Goal: Task Accomplishment & Management: Complete application form

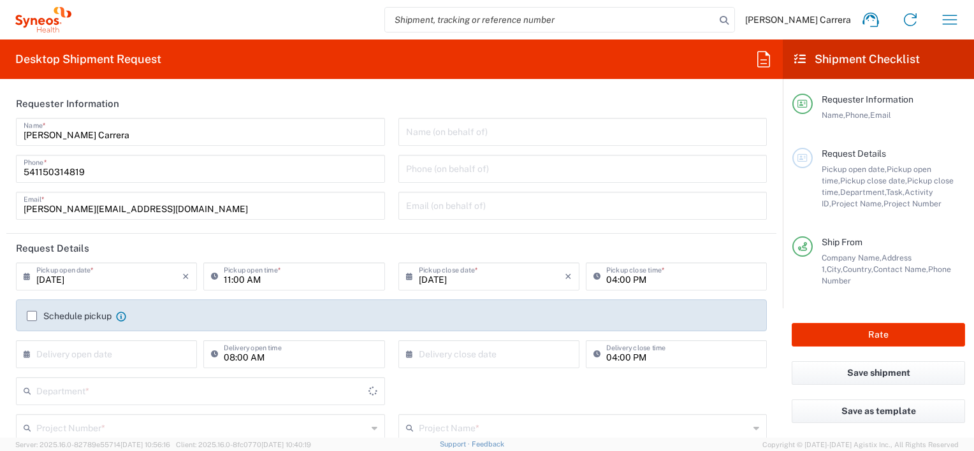
type input "3190"
type input "[GEOGRAPHIC_DATA]"
type input "Syneos Health Argentina SA"
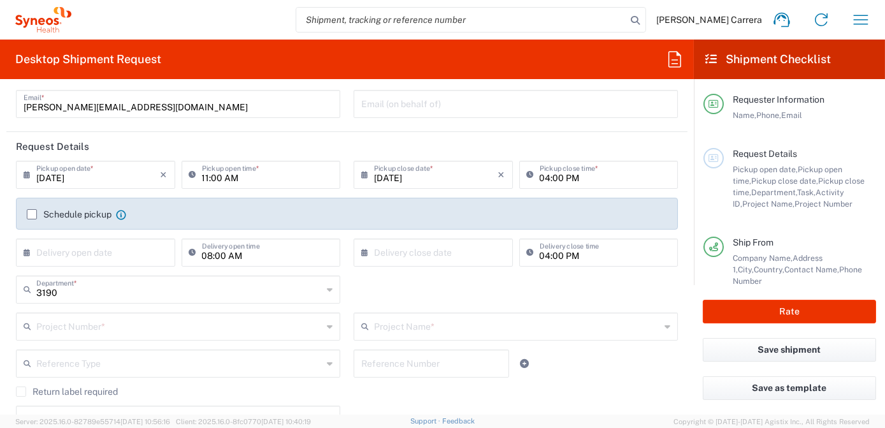
scroll to position [231, 0]
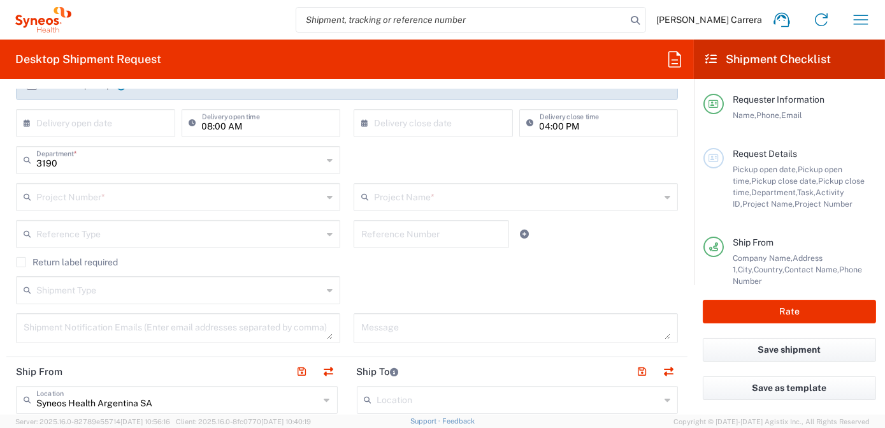
click at [97, 194] on input "text" at bounding box center [179, 196] width 286 height 22
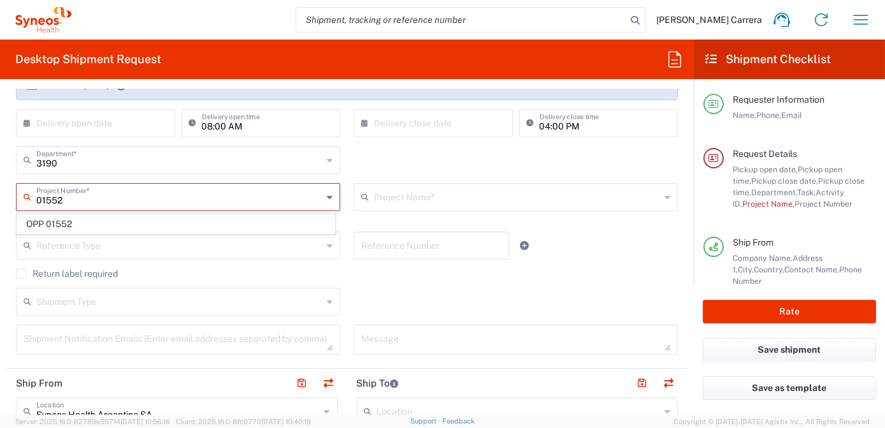
click at [51, 216] on span "OPP 01552" at bounding box center [175, 224] width 317 height 20
type input "OPP 01552"
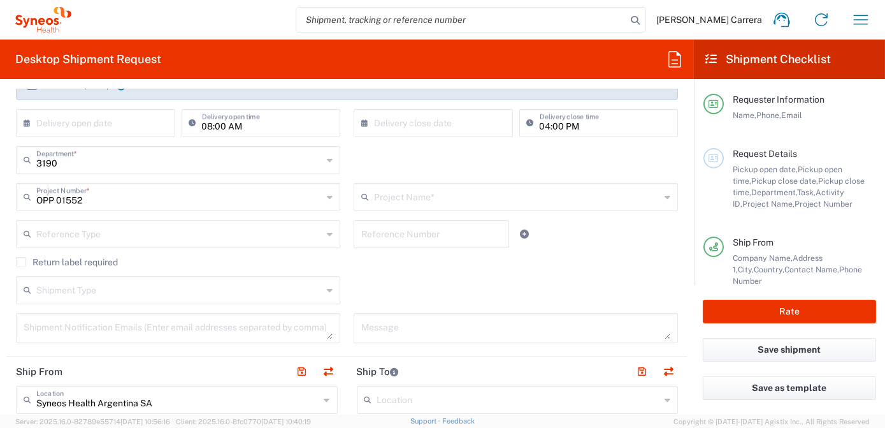
click at [405, 199] on input "text" at bounding box center [517, 196] width 286 height 22
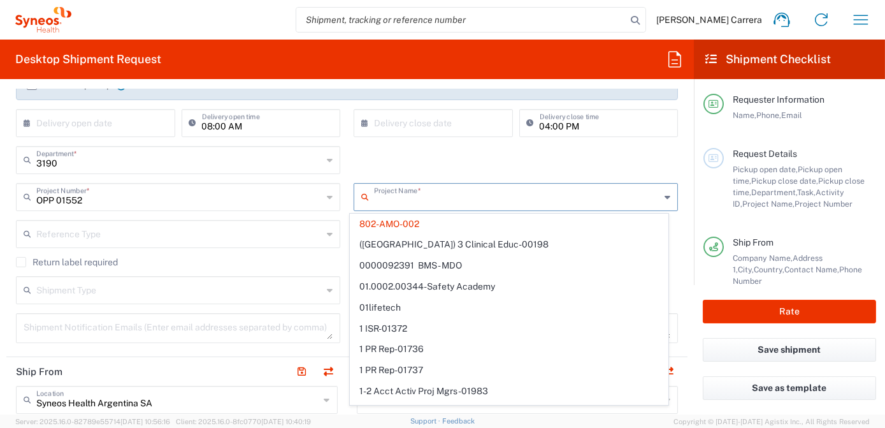
click at [301, 132] on input "08:00 AM" at bounding box center [267, 122] width 131 height 22
type input "802-AMO-002"
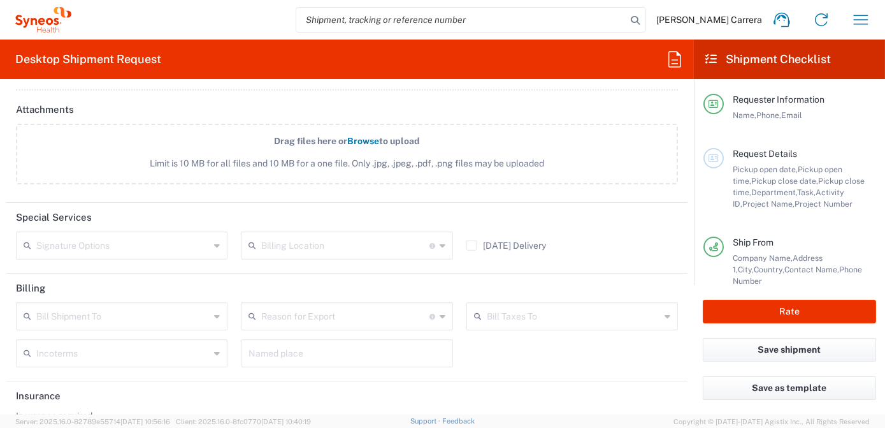
scroll to position [1561, 0]
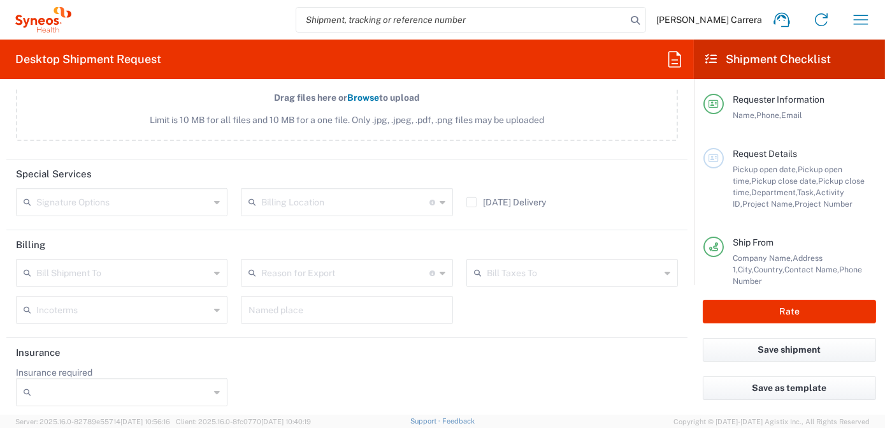
click at [291, 203] on input "text" at bounding box center [345, 201] width 168 height 22
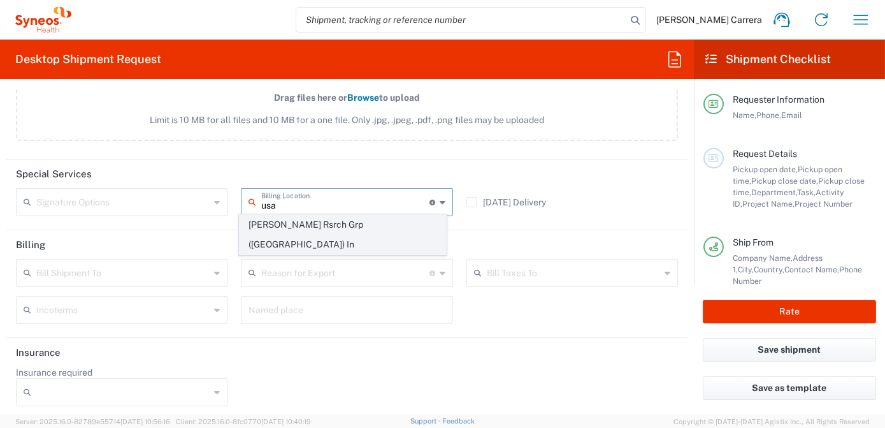
click at [300, 223] on span "[PERSON_NAME] Rsrch Grp ([GEOGRAPHIC_DATA]) In" at bounding box center [343, 235] width 206 height 40
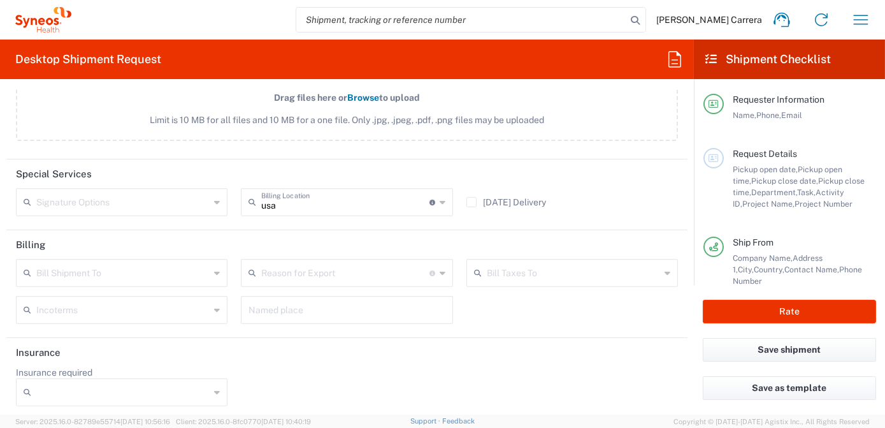
type input "[PERSON_NAME] Rsrch Grp ([GEOGRAPHIC_DATA]) In"
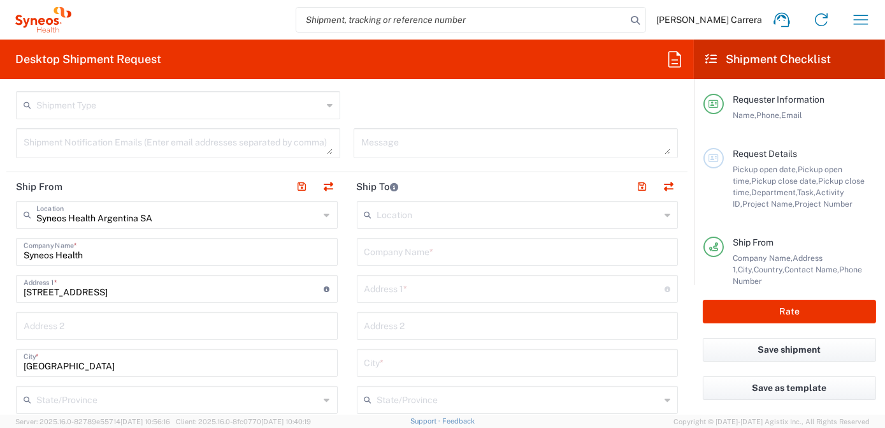
scroll to position [402, 0]
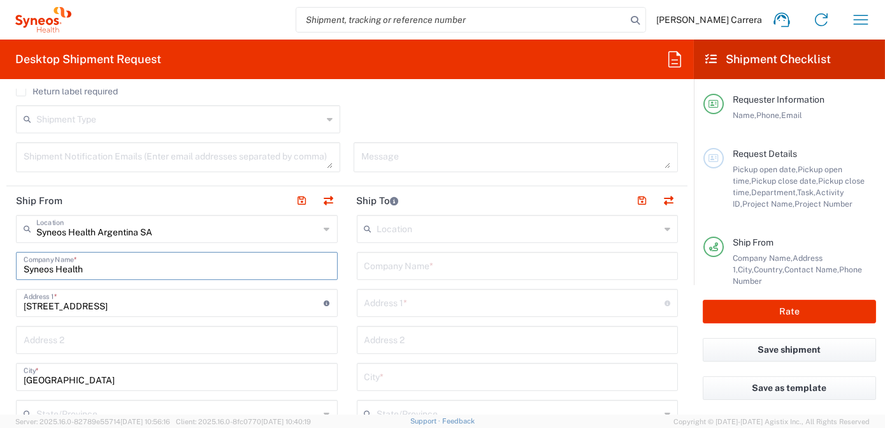
drag, startPoint x: 98, startPoint y: 267, endPoint x: 0, endPoint y: 266, distance: 98.1
click at [0, 261] on html "[PERSON_NAME] Carrera Home Shipment estimator Shipment tracking Desktop shipmen…" at bounding box center [442, 214] width 885 height 428
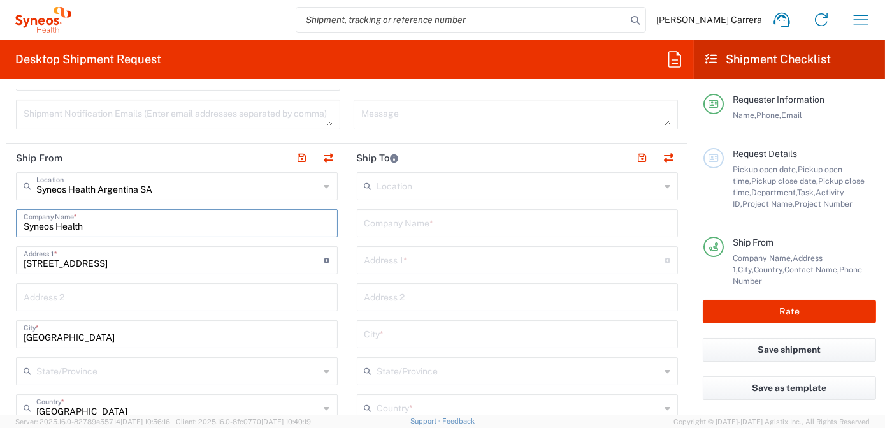
scroll to position [691, 0]
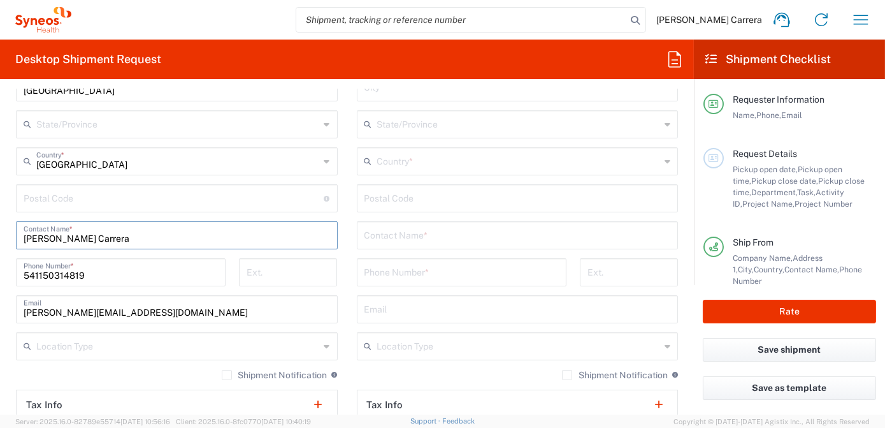
drag, startPoint x: 166, startPoint y: 241, endPoint x: 0, endPoint y: 262, distance: 167.6
click at [0, 263] on html "[PERSON_NAME] Carrera Home Shipment estimator Shipment tracking Desktop shipmen…" at bounding box center [442, 214] width 885 height 428
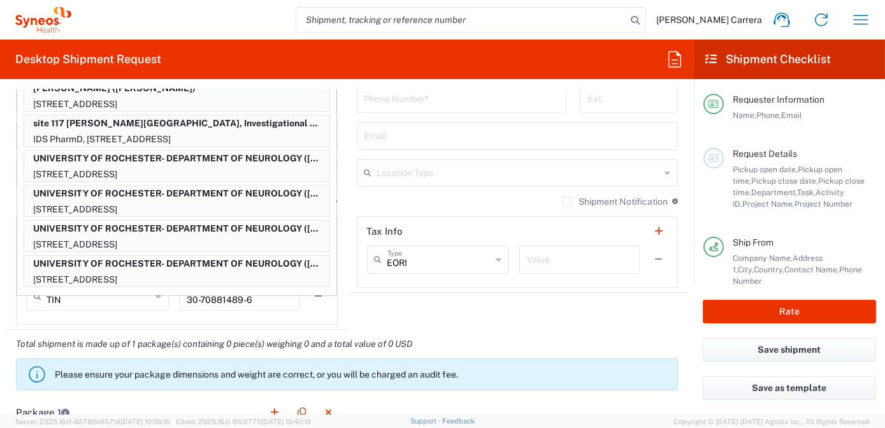
scroll to position [865, 0]
type input "hil"
click at [123, 268] on p "UNIVERSITY OF ROCHESTER- DEPARTMENT OF NEUROLOGY ([PERSON_NAME])" at bounding box center [176, 263] width 305 height 16
type input "UNIVERSITY OF ROCHESTER- DEPARTMENT OF NEUROLOGY"
type input "[STREET_ADDRESS]"
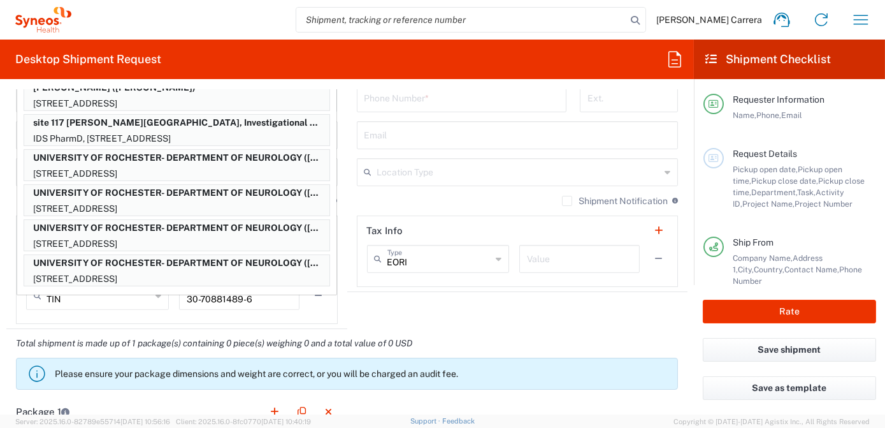
type input "MEDICAL CENTER ROOM #1-9834"
type input "[GEOGRAPHIC_DATA]"
type input "14642"
type input "[PERSON_NAME]"
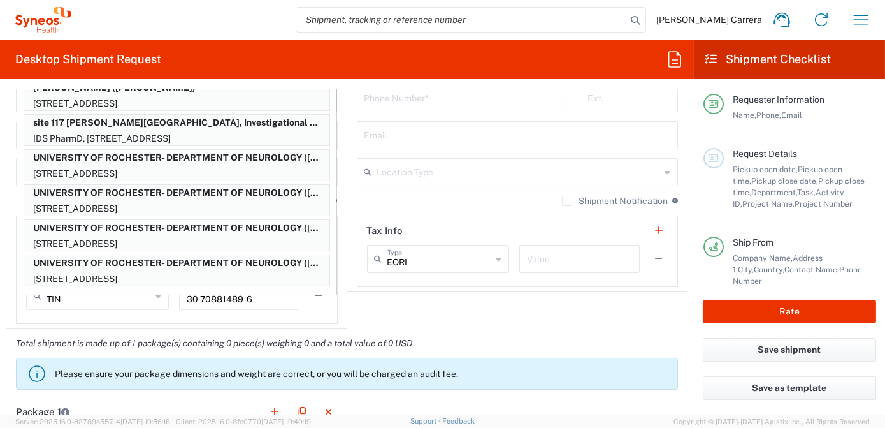
type input "5852735590"
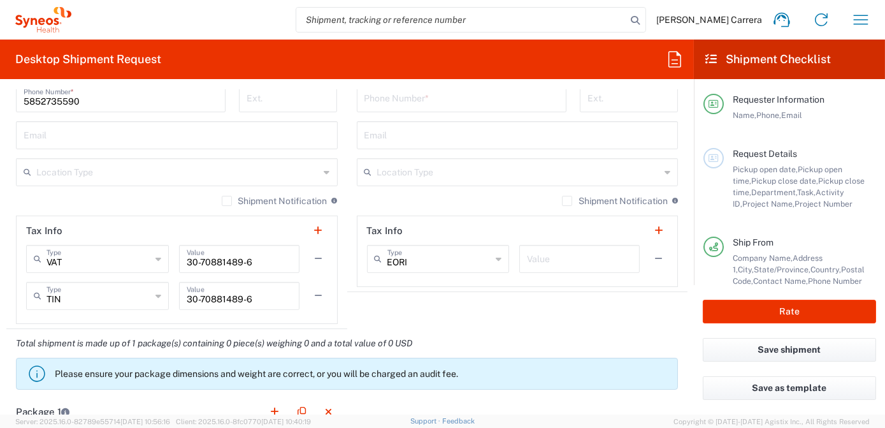
scroll to position [673, 0]
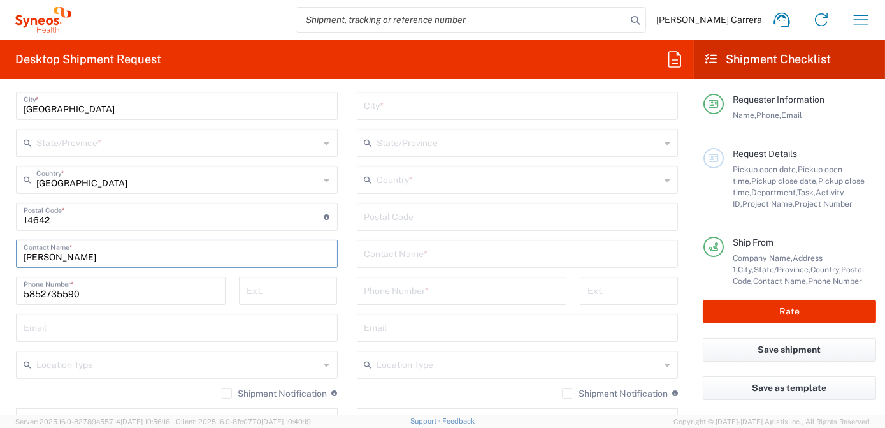
type input "[US_STATE]"
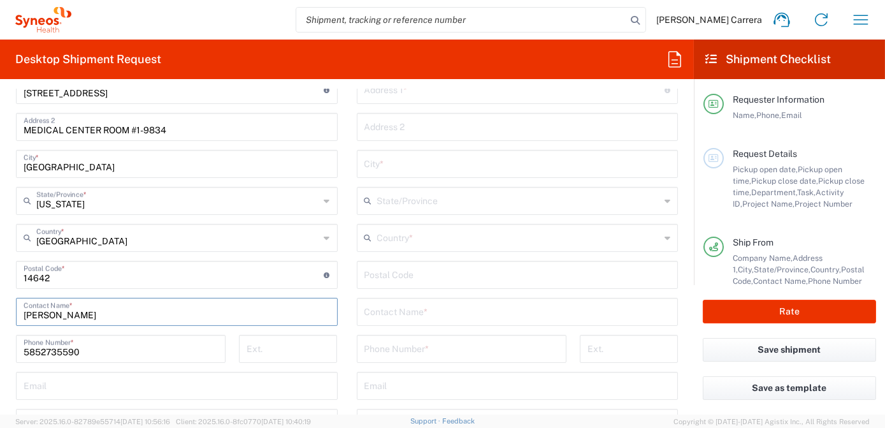
scroll to position [499, 0]
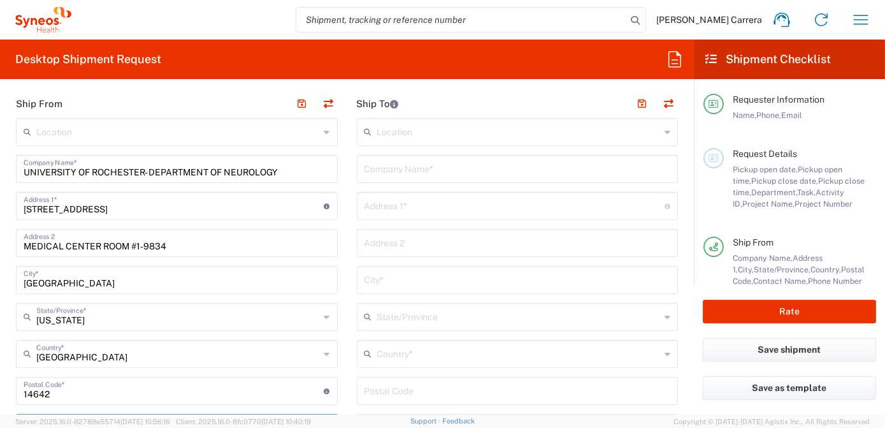
click at [418, 167] on input "text" at bounding box center [518, 168] width 307 height 22
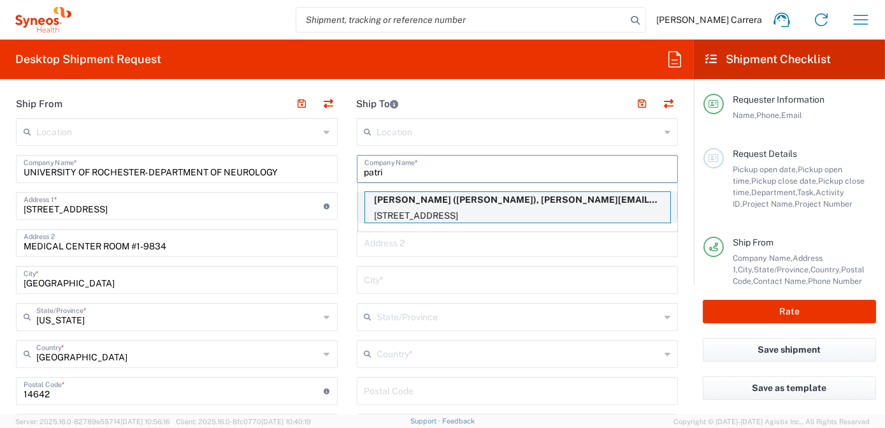
click at [433, 204] on p "[PERSON_NAME] ([PERSON_NAME]), [PERSON_NAME][EMAIL_ADDRESS][PERSON_NAME][DOMAIN…" at bounding box center [517, 200] width 305 height 16
type input "[PERSON_NAME]"
type input "[STREET_ADDRESS]"
type input "[GEOGRAPHIC_DATA]"
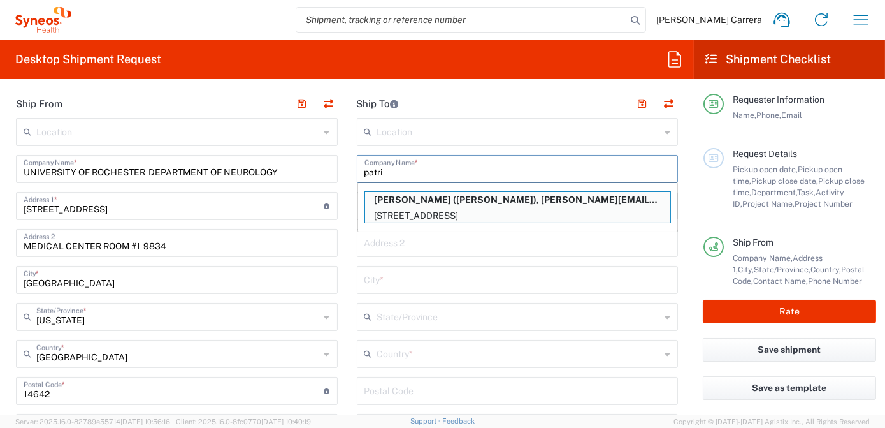
type input "07863"
type input "[PERSON_NAME]"
type input "[PHONE_NUMBER]"
type input "[PERSON_NAME][EMAIL_ADDRESS][PERSON_NAME][DOMAIN_NAME]"
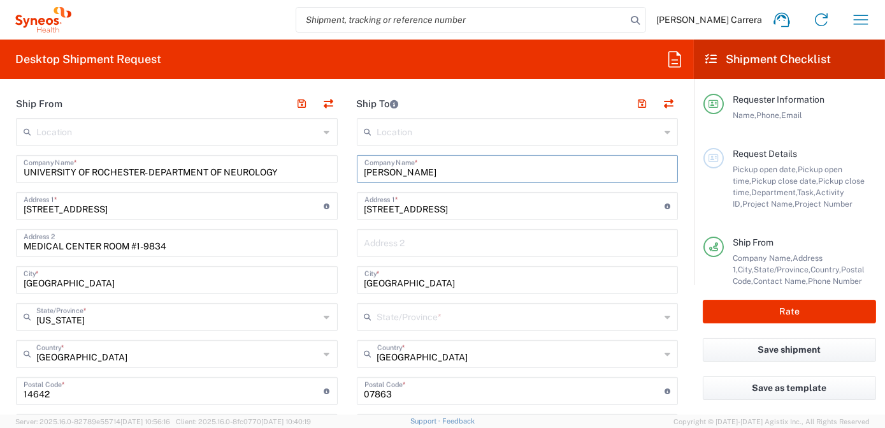
type input "[US_STATE]"
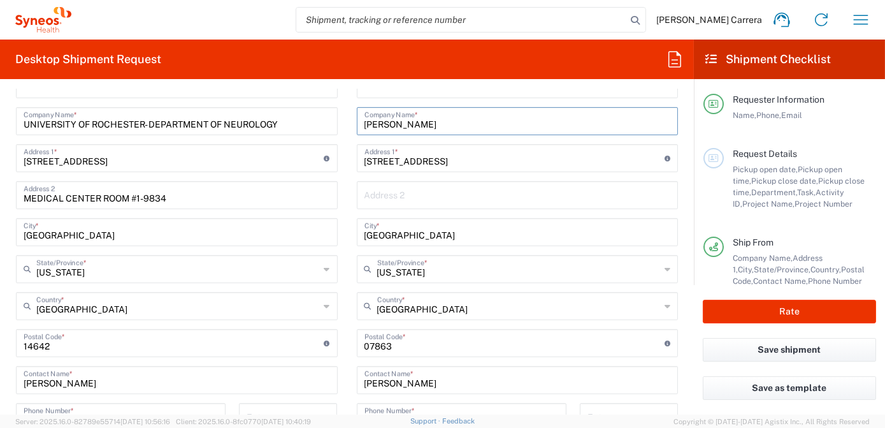
scroll to position [615, 0]
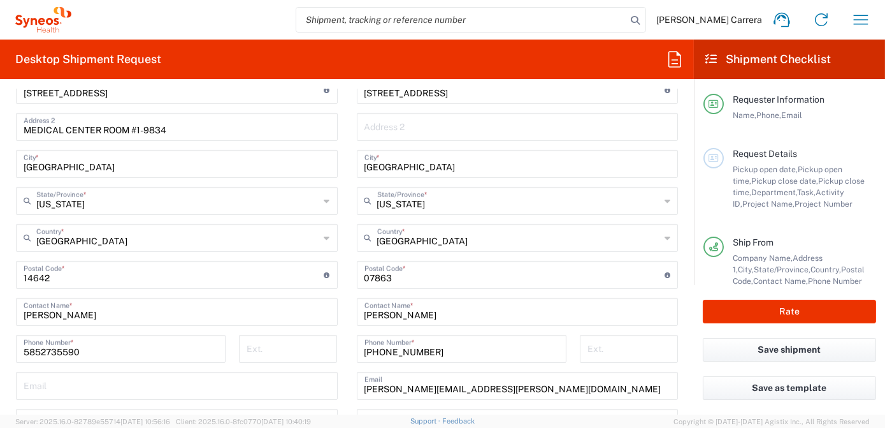
click at [398, 280] on input "undefined" at bounding box center [515, 274] width 301 height 22
click at [337, 282] on main "Location [PERSON_NAME] LLC-[GEOGRAPHIC_DATA] [GEOGRAPHIC_DATA] [GEOGRAPHIC_DATA…" at bounding box center [176, 288] width 341 height 572
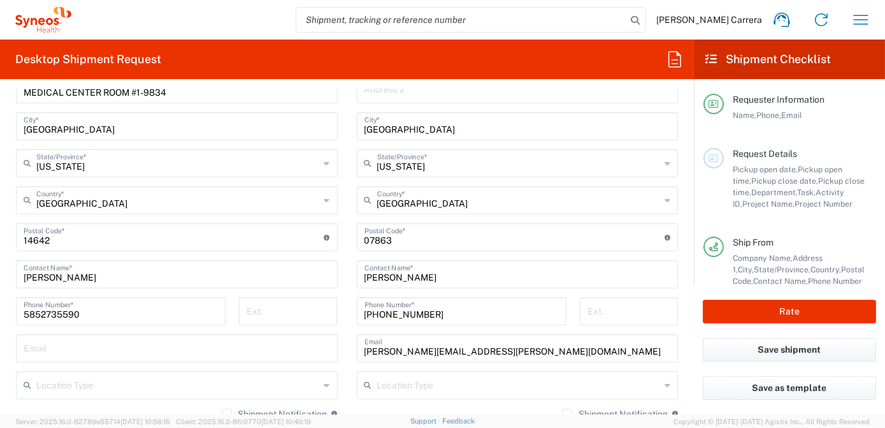
scroll to position [673, 0]
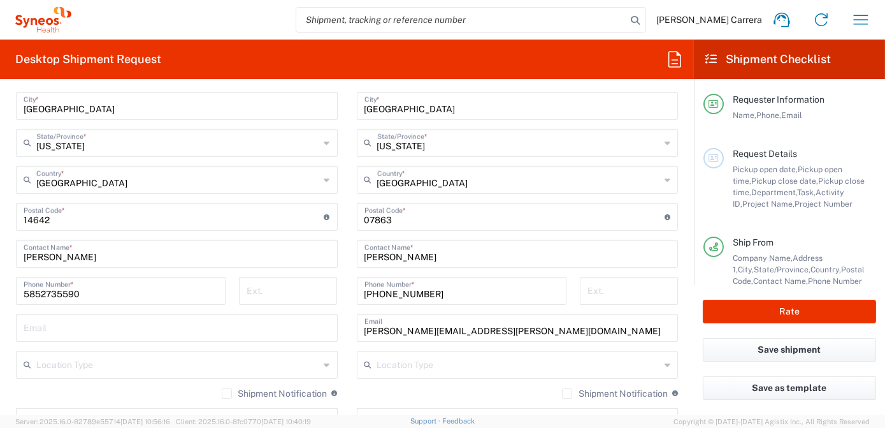
click at [428, 264] on div "[PERSON_NAME] Contact Name *" at bounding box center [518, 254] width 322 height 28
click at [428, 297] on input "[PHONE_NUMBER]" at bounding box center [462, 289] width 194 height 22
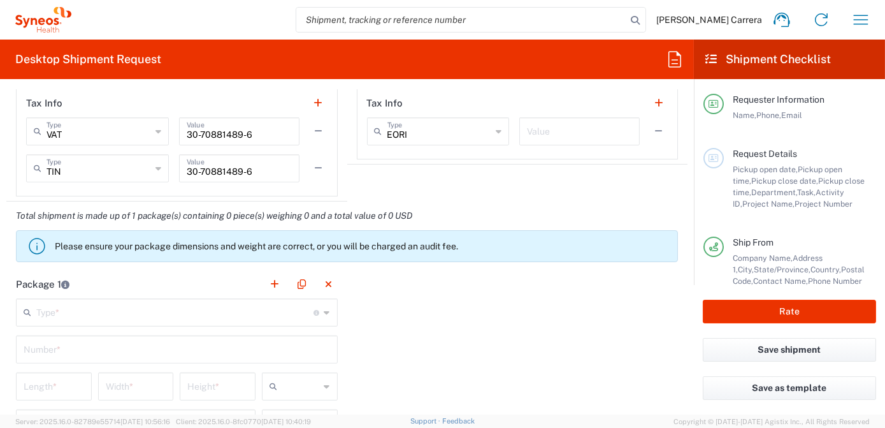
scroll to position [1020, 0]
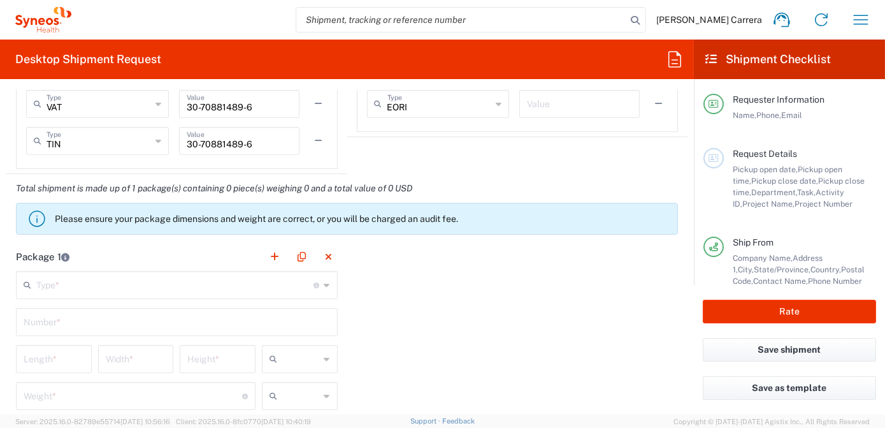
click at [82, 291] on input "text" at bounding box center [175, 284] width 278 height 22
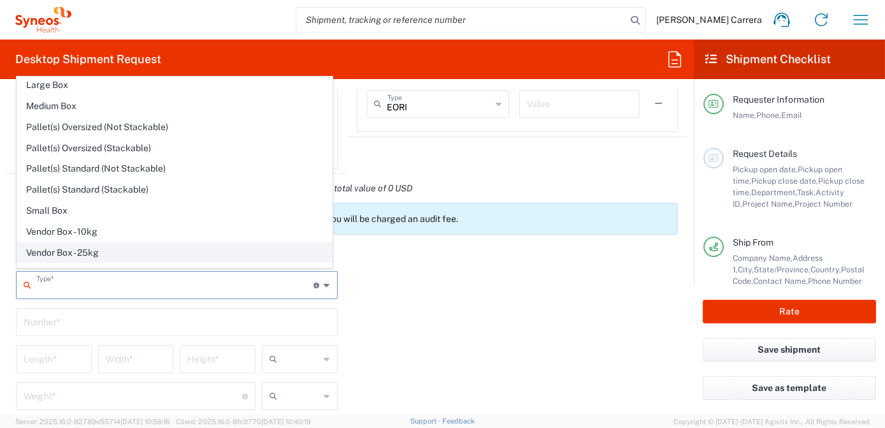
scroll to position [34, 0]
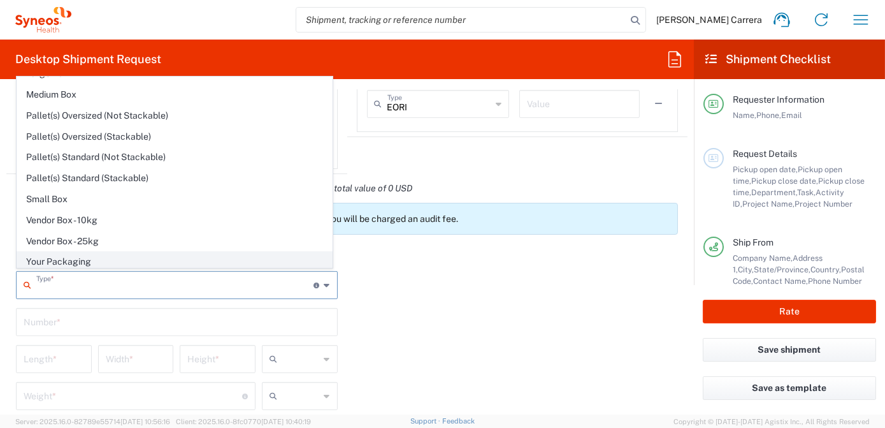
click at [54, 259] on span "Your Packaging" at bounding box center [174, 262] width 315 height 20
type input "Your Packaging"
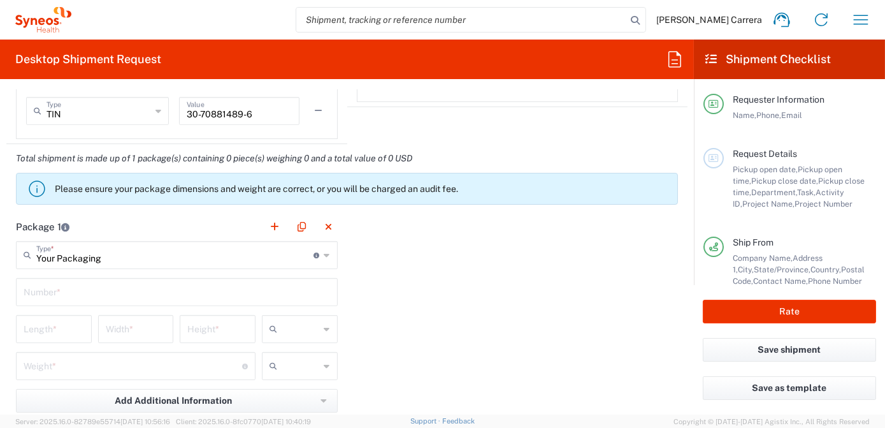
scroll to position [1078, 0]
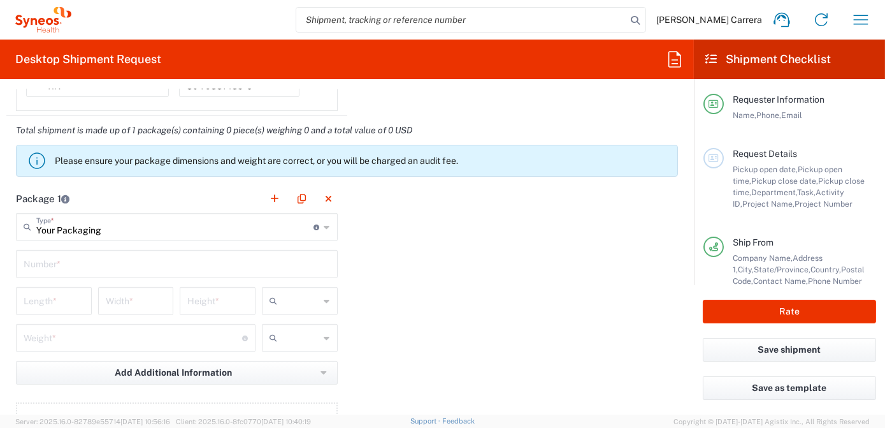
click at [41, 264] on input "text" at bounding box center [177, 263] width 307 height 22
type input "1"
click at [48, 296] on input "number" at bounding box center [54, 300] width 61 height 22
type input "15"
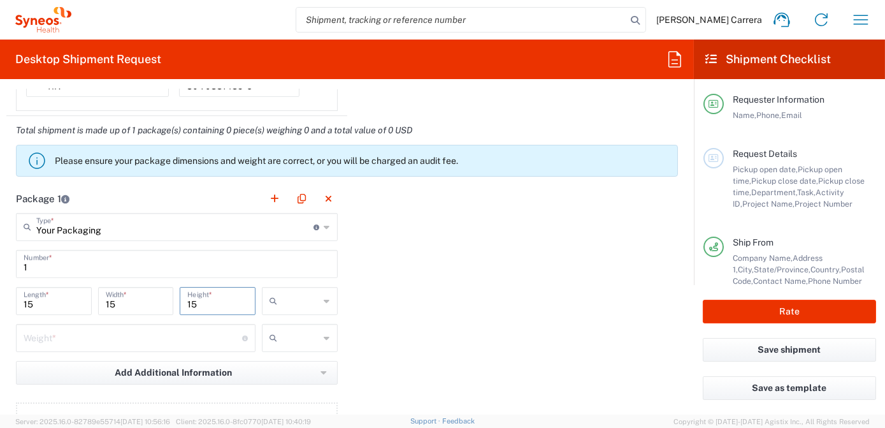
type input "15"
click at [37, 342] on input "number" at bounding box center [133, 337] width 219 height 22
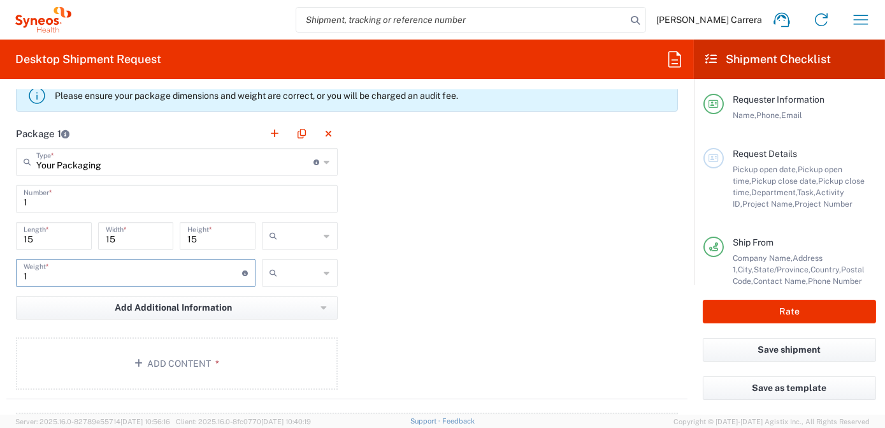
scroll to position [1252, 0]
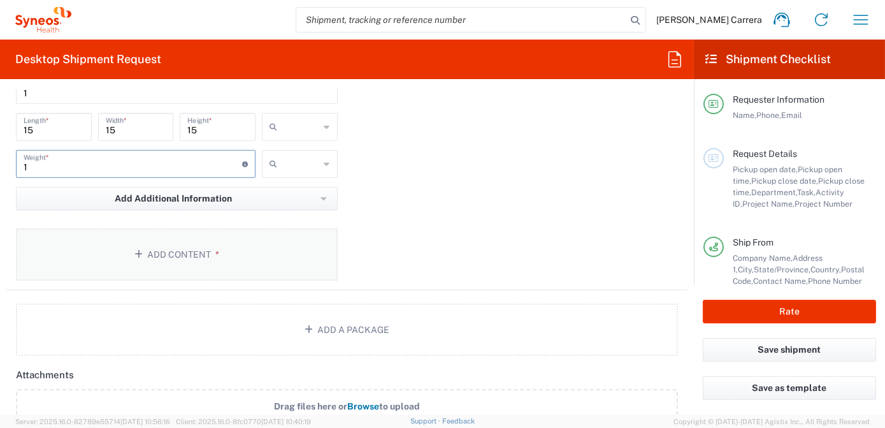
type input "1"
click at [205, 230] on button "Add Content *" at bounding box center [177, 254] width 322 height 52
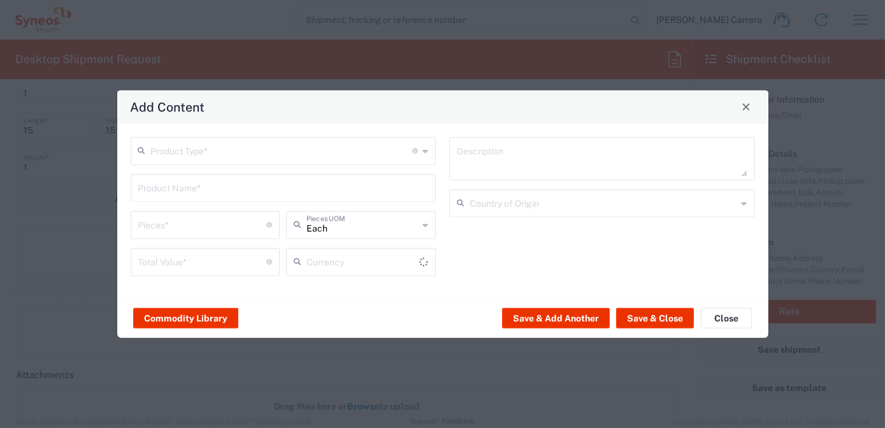
click at [204, 240] on div "Pieces * Number of pieces inside all the packages" at bounding box center [205, 228] width 156 height 37
type input "US Dollar"
click at [204, 150] on input "text" at bounding box center [282, 149] width 262 height 22
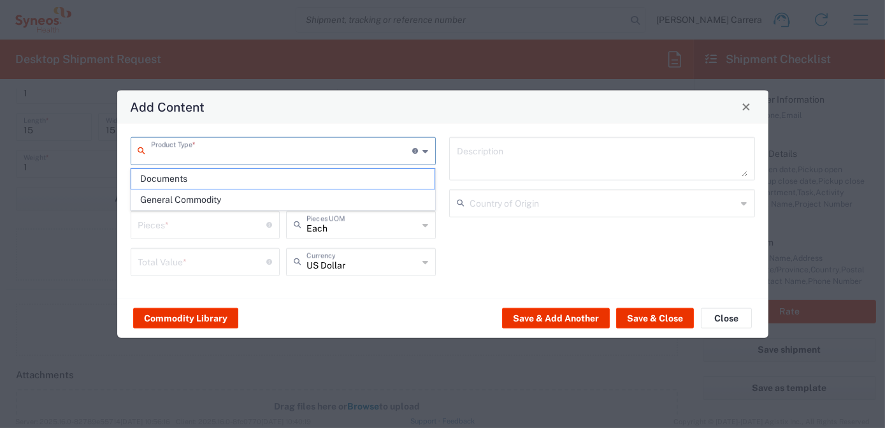
click at [192, 201] on span "General Commodity" at bounding box center [282, 200] width 303 height 20
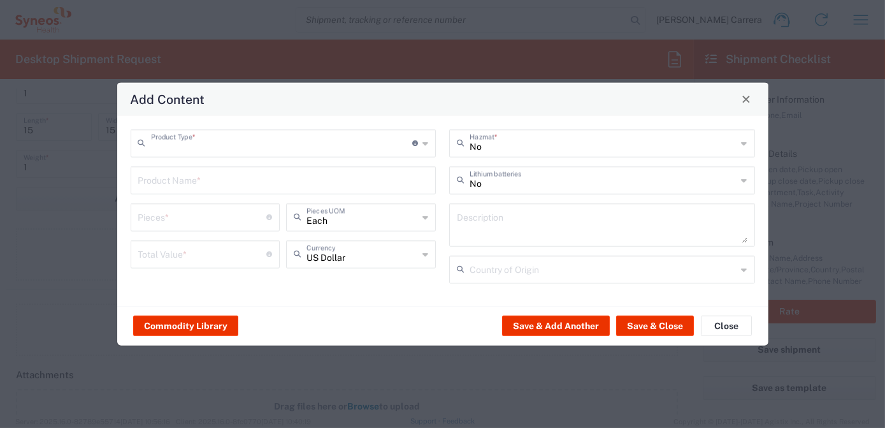
type input "General Commodity"
click at [161, 177] on input "text" at bounding box center [283, 179] width 291 height 22
type input "Lab Kit"
click at [180, 208] on input "number" at bounding box center [202, 216] width 129 height 22
type input "1"
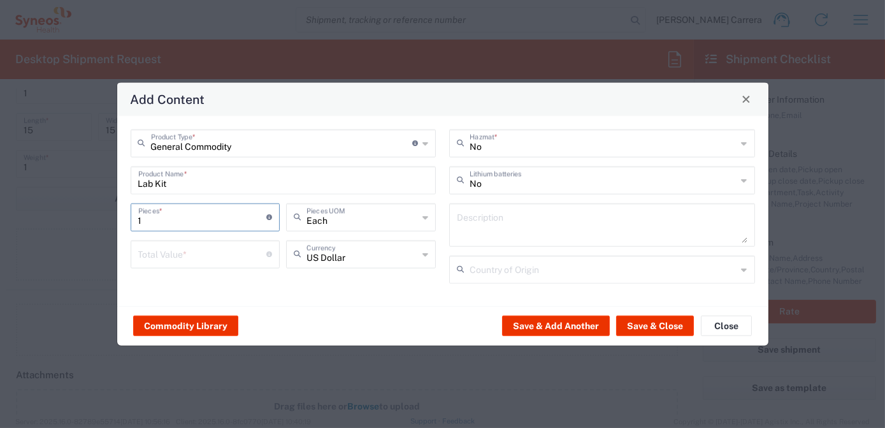
click at [196, 249] on input "number" at bounding box center [202, 253] width 129 height 22
type input "10"
click at [632, 322] on button "Save & Close" at bounding box center [655, 325] width 78 height 20
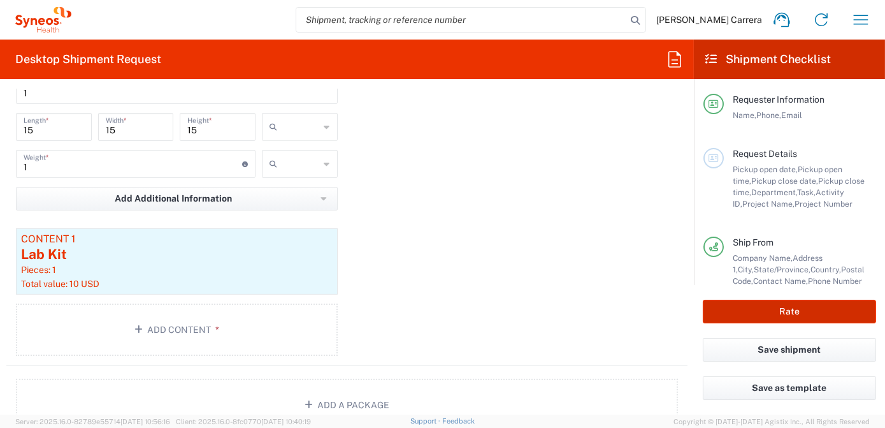
click at [821, 307] on button "Rate" at bounding box center [789, 312] width 173 height 24
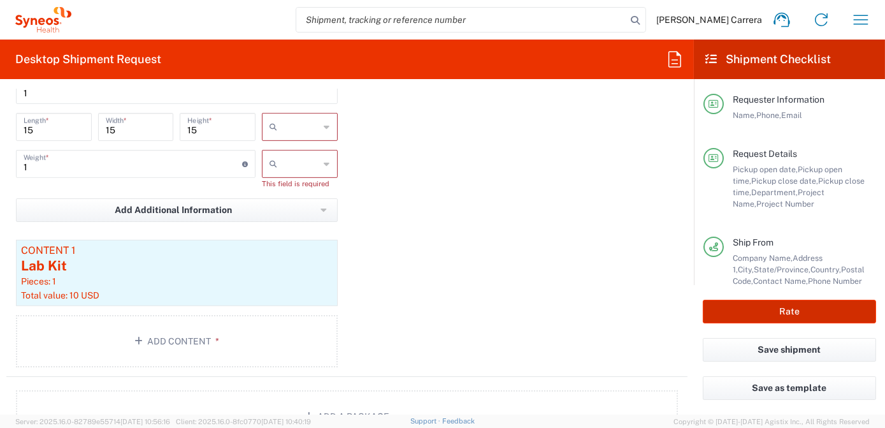
type input "OPP 01552"
click at [307, 117] on input "text" at bounding box center [301, 127] width 38 height 20
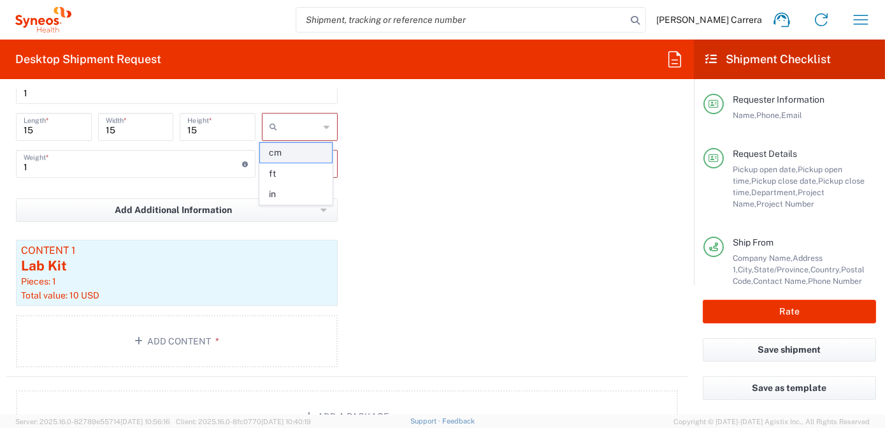
click at [294, 152] on span "cm" at bounding box center [296, 153] width 72 height 20
type input "cm"
click at [294, 160] on input "text" at bounding box center [301, 164] width 38 height 20
click at [296, 210] on span "lbs" at bounding box center [296, 211] width 72 height 20
type input "lbs"
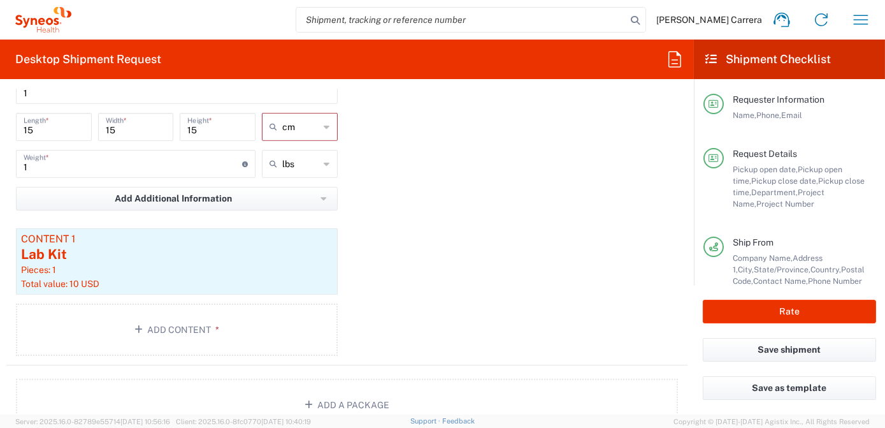
type input "cm"
click at [311, 124] on input "cm" at bounding box center [301, 127] width 38 height 20
click at [300, 192] on span "in" at bounding box center [296, 194] width 72 height 20
type input "5.91"
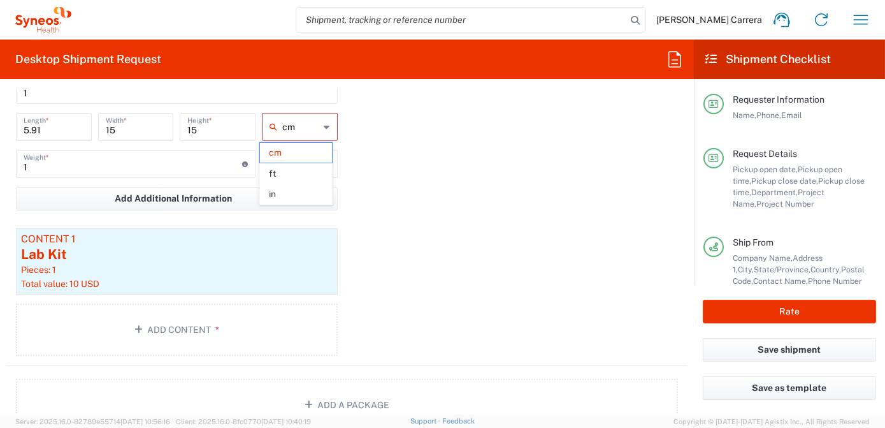
type input "5.91"
type input "in"
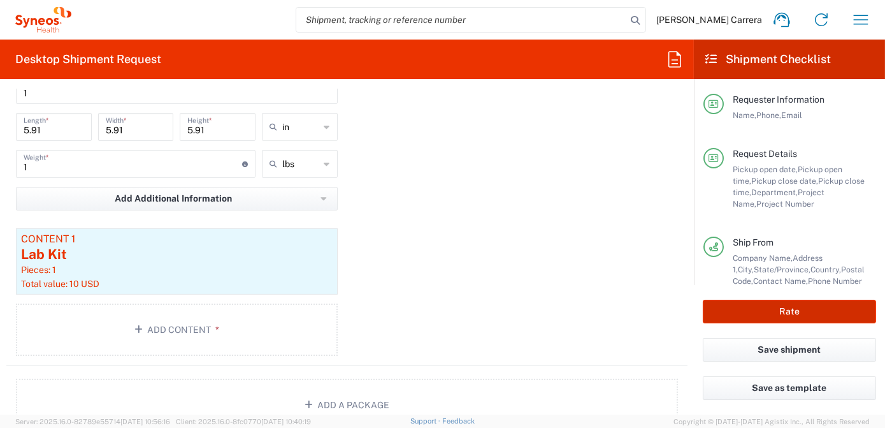
click at [790, 310] on button "Rate" at bounding box center [789, 312] width 173 height 24
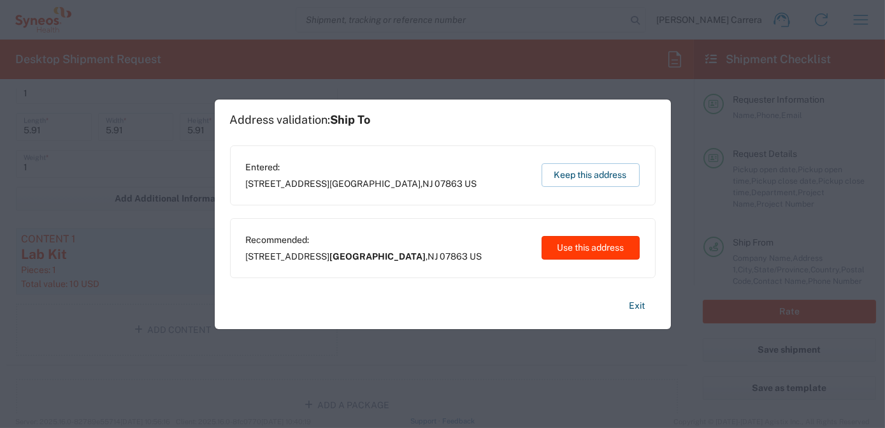
click at [603, 250] on button "Use this address" at bounding box center [591, 248] width 98 height 24
type input "[GEOGRAPHIC_DATA]"
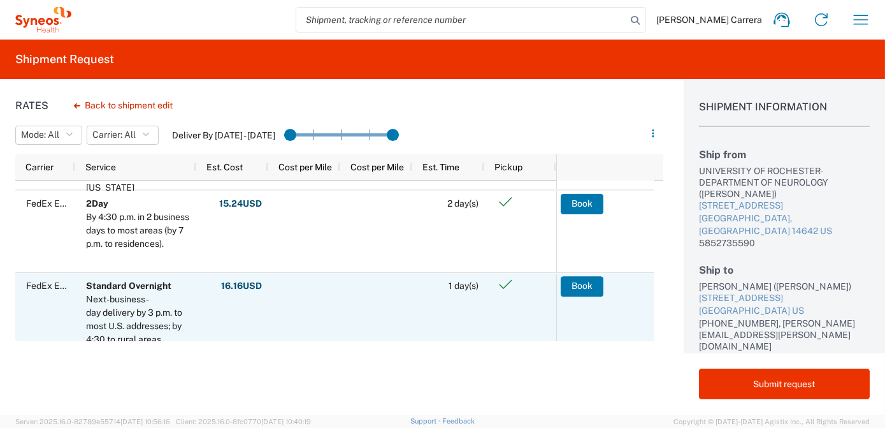
scroll to position [173, 0]
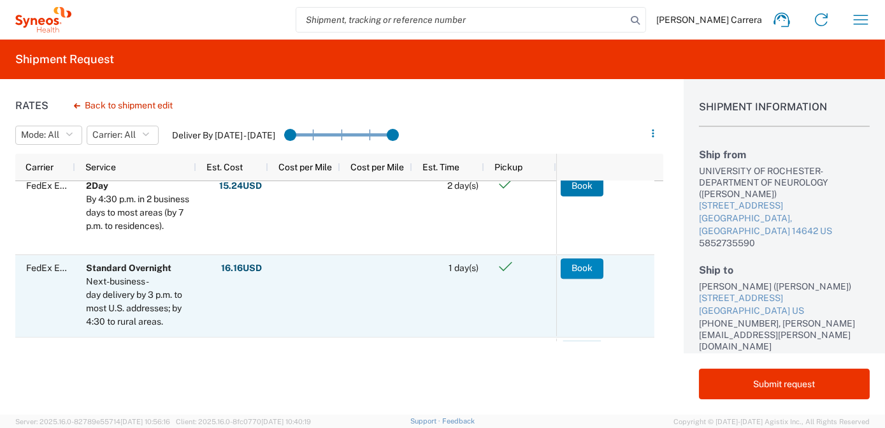
click at [574, 273] on button "Book" at bounding box center [582, 268] width 43 height 20
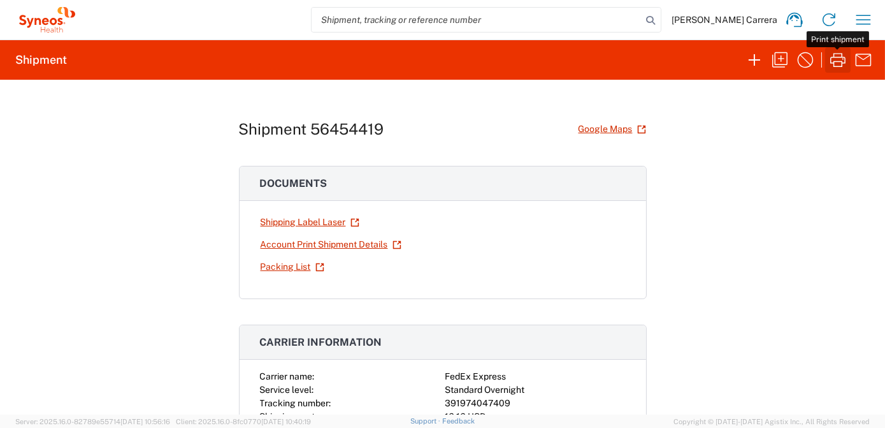
click at [830, 52] on icon "button" at bounding box center [838, 60] width 20 height 20
